Goal: Task Accomplishment & Management: Use online tool/utility

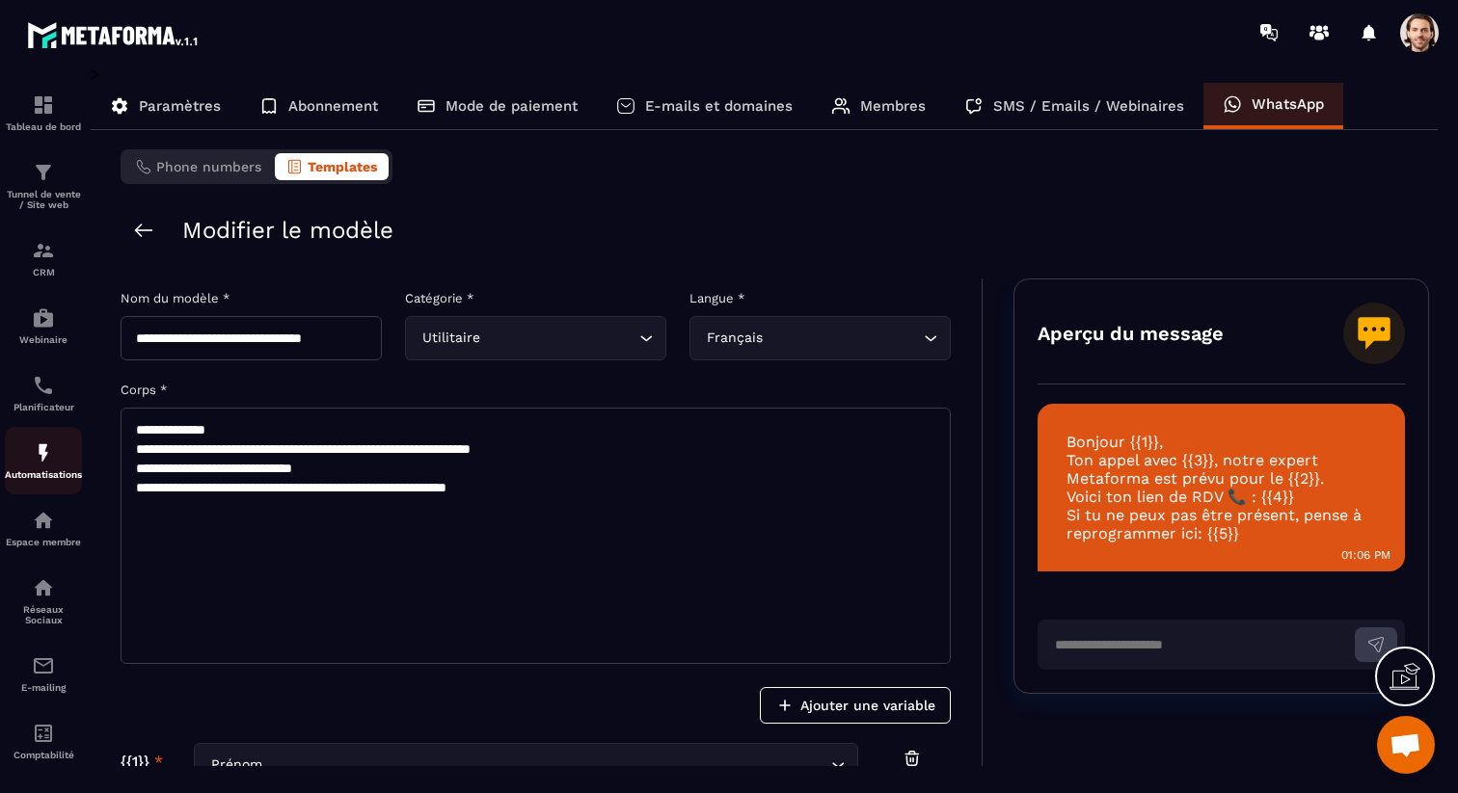
scroll to position [11, 0]
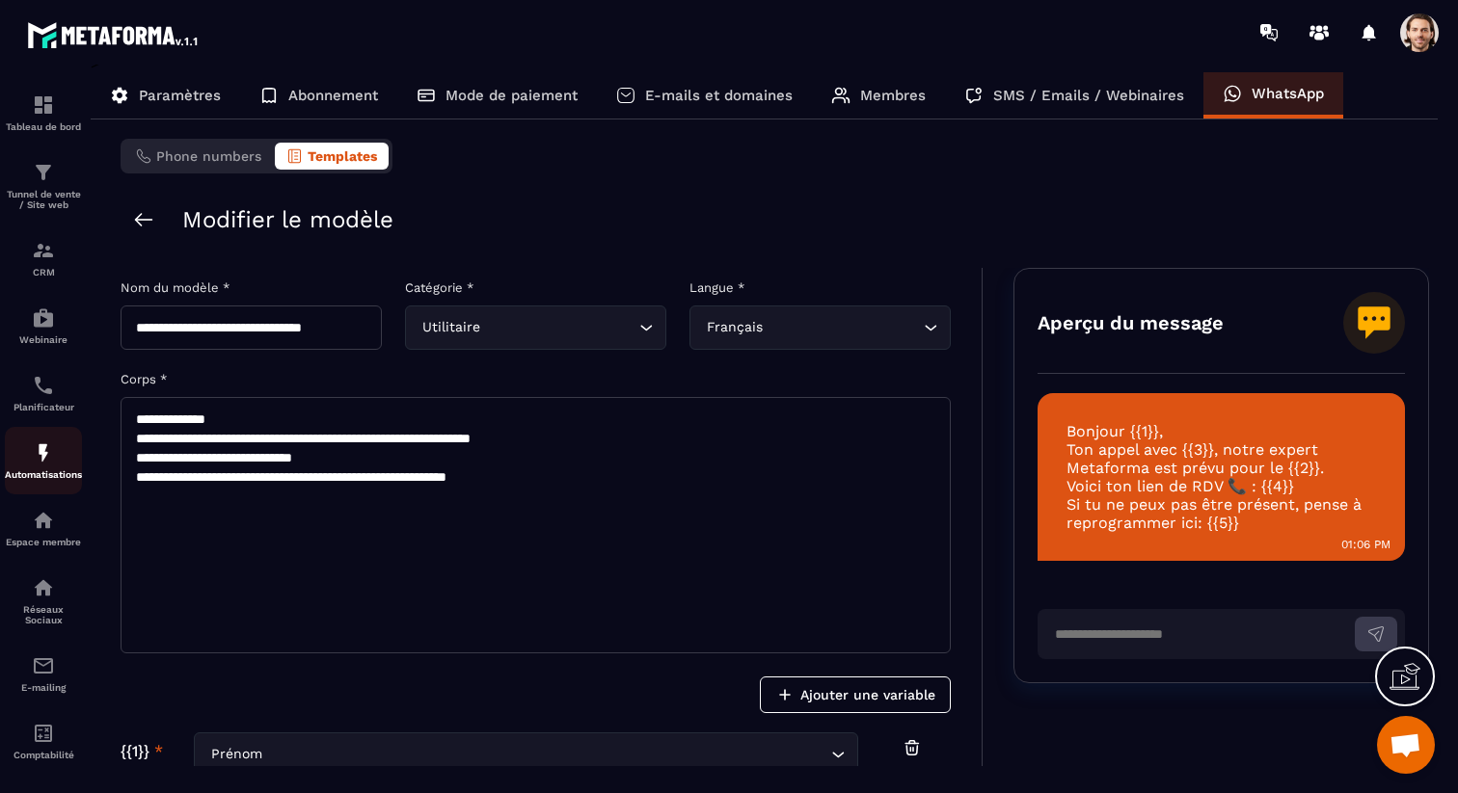
click at [56, 462] on div "Automatisations" at bounding box center [43, 461] width 77 height 39
